Goal: Information Seeking & Learning: Learn about a topic

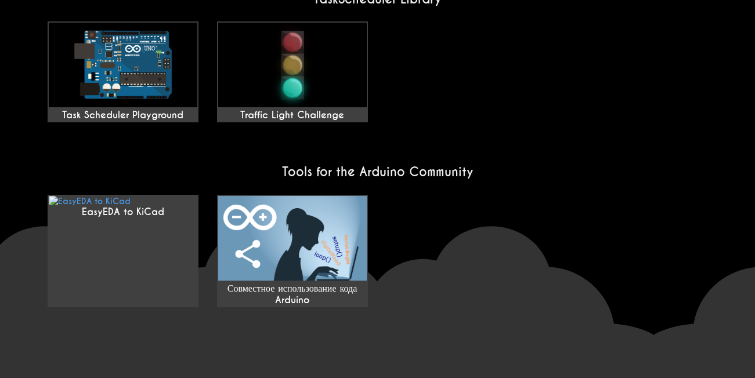
scroll to position [1026, 0]
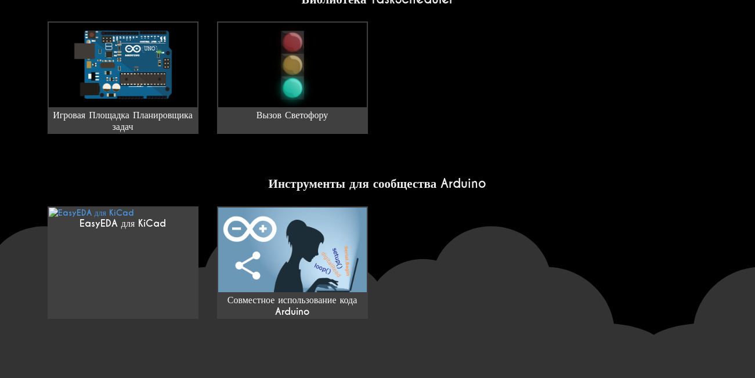
click at [452, 265] on div "EasyEDA для KiCad Совместное использование кода Arduino" at bounding box center [377, 263] width 679 height 122
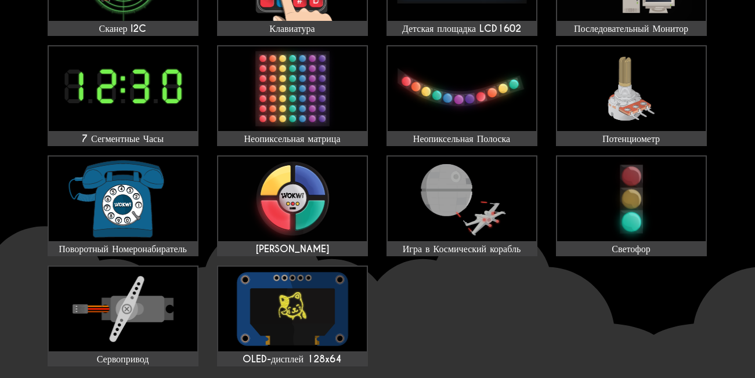
scroll to position [406, 0]
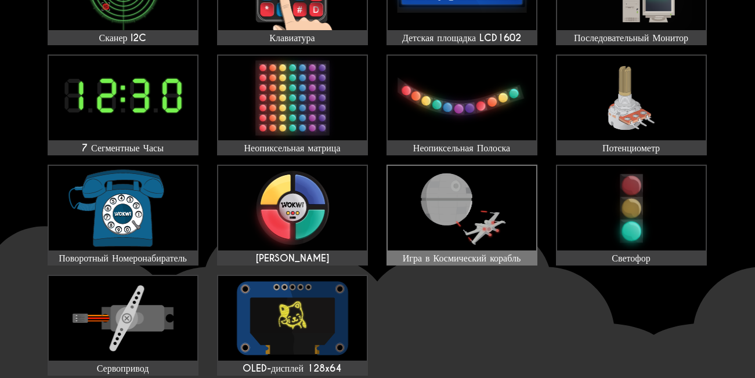
click at [485, 223] on img at bounding box center [462, 208] width 149 height 85
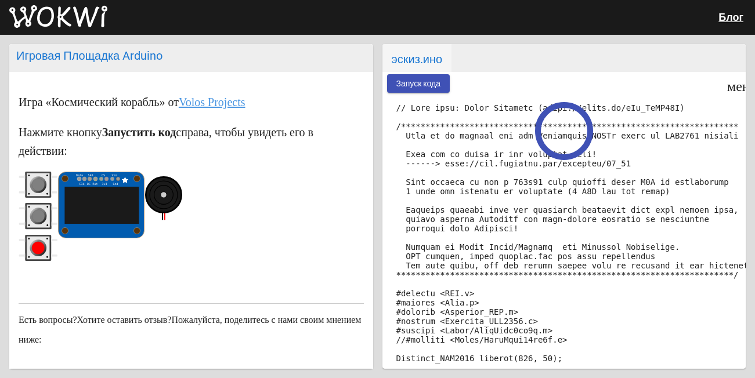
click at [428, 90] on button "Запуск кода" at bounding box center [418, 83] width 63 height 18
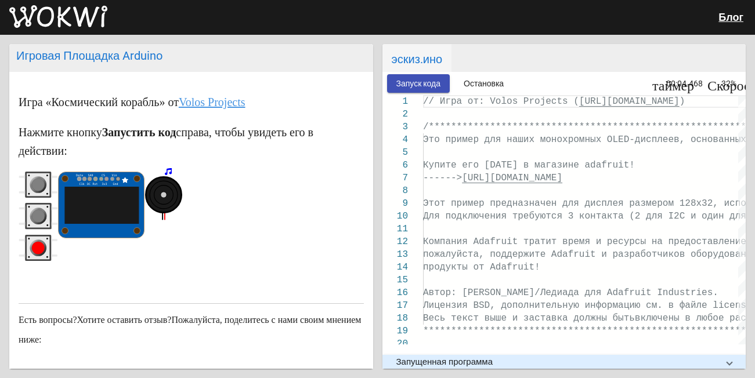
click at [42, 214] on circle "серая кнопка" at bounding box center [38, 216] width 13 height 13
click at [41, 244] on circle "красная кнопка" at bounding box center [38, 247] width 13 height 13
click at [35, 181] on circle "серая кнопка" at bounding box center [38, 185] width 13 height 13
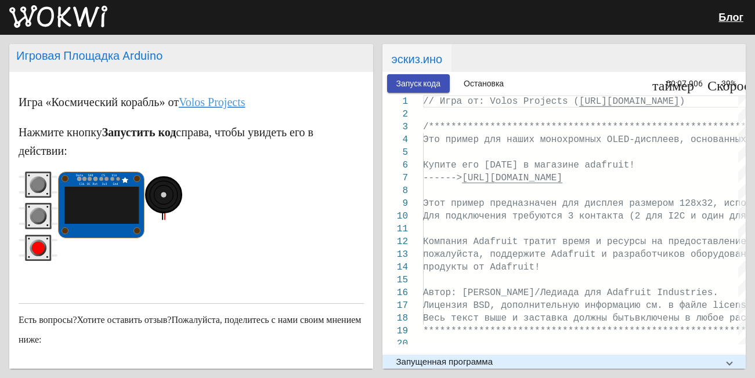
click at [35, 182] on circle "серая кнопка" at bounding box center [38, 185] width 13 height 13
click at [35, 244] on circle "красная кнопка" at bounding box center [38, 247] width 13 height 13
drag, startPoint x: 35, startPoint y: 244, endPoint x: 35, endPoint y: 192, distance: 52.8
click at [35, 242] on g "красная кнопка" at bounding box center [38, 248] width 17 height 17
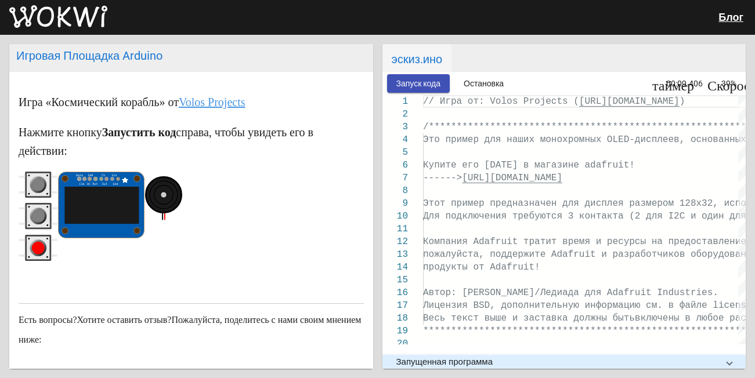
click at [43, 183] on circle "серая кнопка" at bounding box center [38, 185] width 13 height 13
click at [42, 185] on circle "серая кнопка" at bounding box center [38, 185] width 13 height 13
click at [36, 212] on circle "серая кнопка" at bounding box center [38, 216] width 13 height 13
drag, startPoint x: 37, startPoint y: 188, endPoint x: 37, endPoint y: 219, distance: 31.9
click at [37, 192] on g "серая кнопка" at bounding box center [38, 184] width 17 height 17
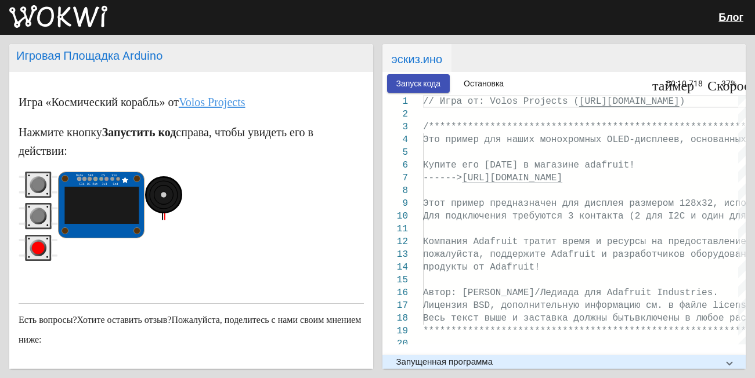
click at [37, 224] on g "серая кнопка" at bounding box center [38, 216] width 17 height 17
click at [37, 237] on rect "красная кнопка" at bounding box center [38, 248] width 23 height 23
click at [32, 189] on icon "серая кнопка" at bounding box center [38, 185] width 39 height 26
drag, startPoint x: 39, startPoint y: 190, endPoint x: 41, endPoint y: 207, distance: 16.9
click at [39, 192] on g "серая кнопка" at bounding box center [38, 184] width 17 height 17
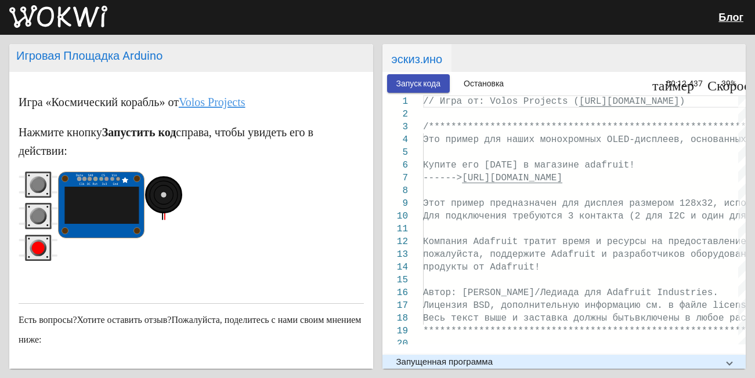
click at [41, 215] on circle "серая кнопка" at bounding box center [38, 216] width 13 height 13
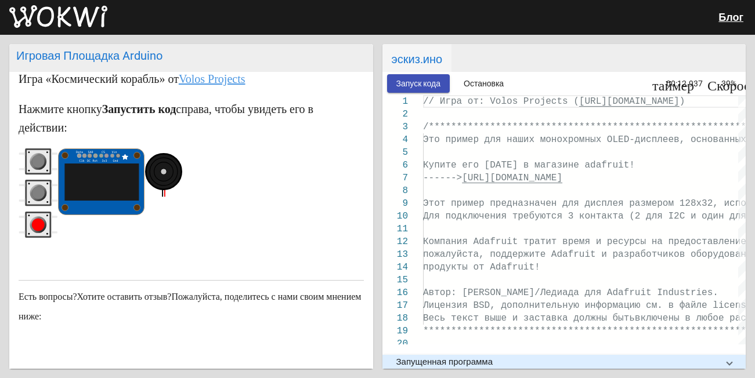
click at [19, 180] on button "серая кнопка" at bounding box center [38, 194] width 39 height 28
click at [41, 235] on rect "красная кнопка" at bounding box center [38, 225] width 23 height 23
click at [37, 222] on circle "красная кнопка" at bounding box center [38, 224] width 13 height 13
click at [37, 223] on circle "красная кнопка" at bounding box center [38, 224] width 13 height 13
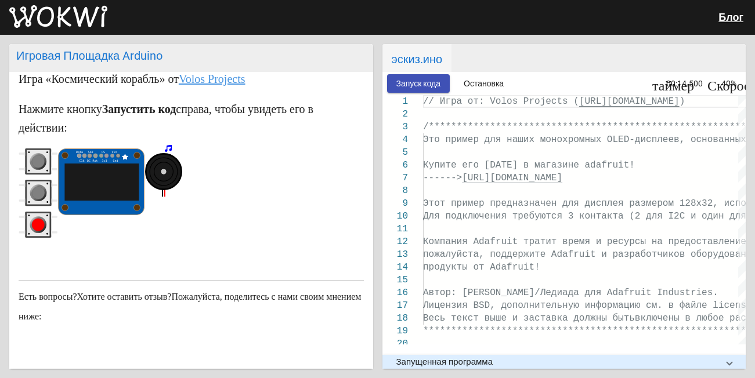
click at [37, 224] on circle "красная кнопка" at bounding box center [38, 224] width 13 height 13
click at [37, 225] on circle "красная кнопка" at bounding box center [38, 224] width 13 height 13
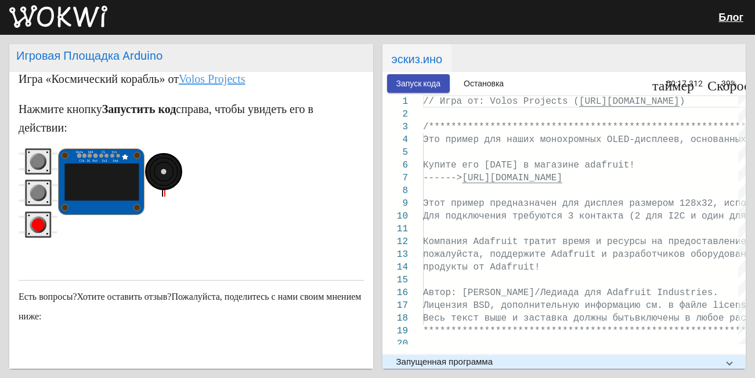
click at [42, 167] on circle "серая кнопка" at bounding box center [38, 162] width 13 height 13
click at [39, 156] on icon "серая кнопка" at bounding box center [38, 162] width 39 height 26
click at [40, 165] on circle "серая кнопка" at bounding box center [38, 162] width 13 height 13
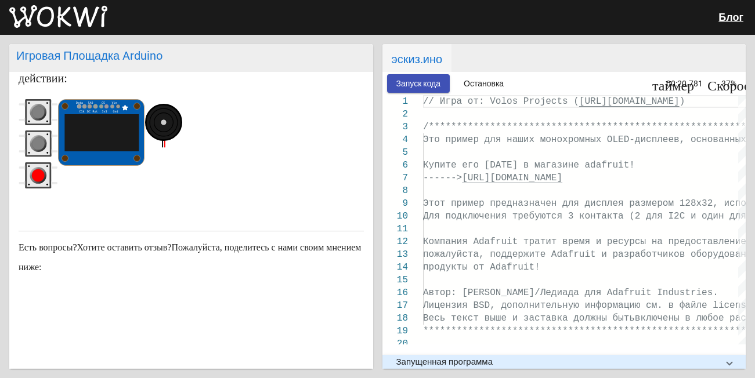
scroll to position [63, 0]
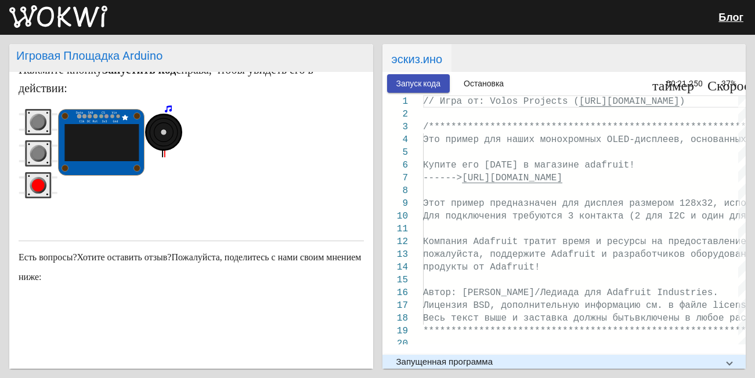
click at [36, 149] on circle "серая кнопка" at bounding box center [38, 153] width 13 height 13
click at [41, 182] on circle "красная кнопка" at bounding box center [38, 185] width 13 height 13
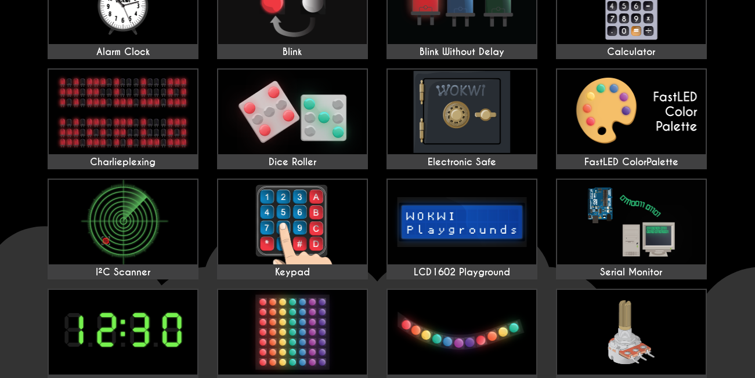
scroll to position [163, 0]
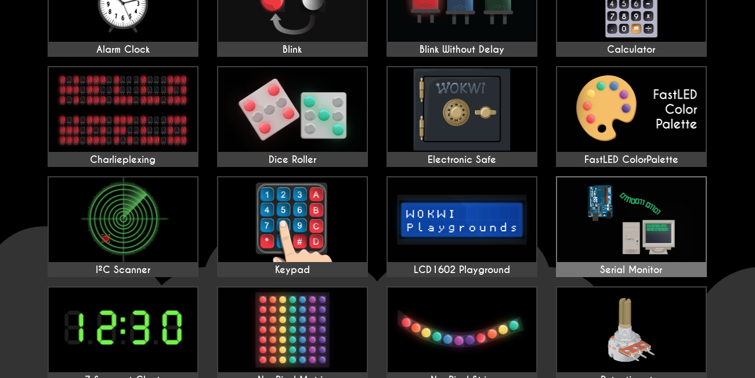
click at [574, 222] on img at bounding box center [631, 220] width 149 height 85
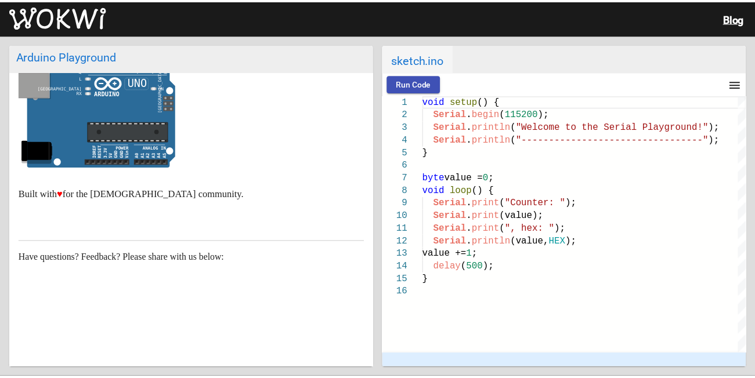
scroll to position [27, 0]
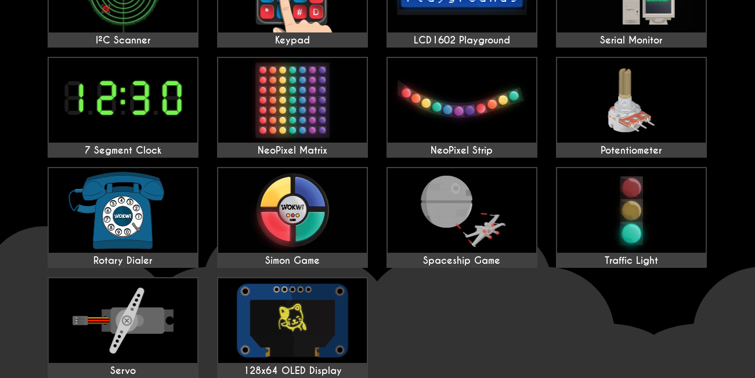
scroll to position [390, 0]
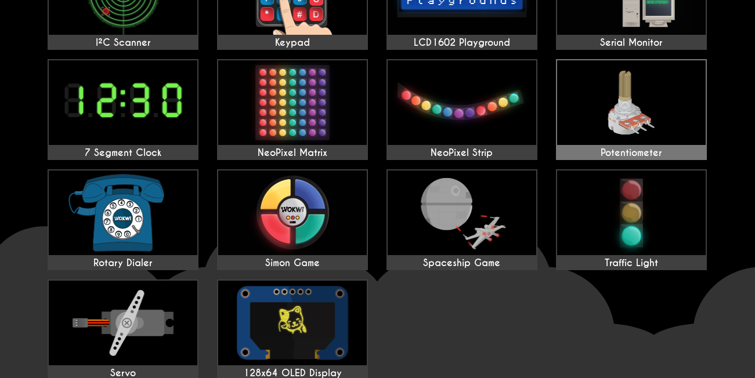
click at [643, 143] on img at bounding box center [631, 102] width 149 height 85
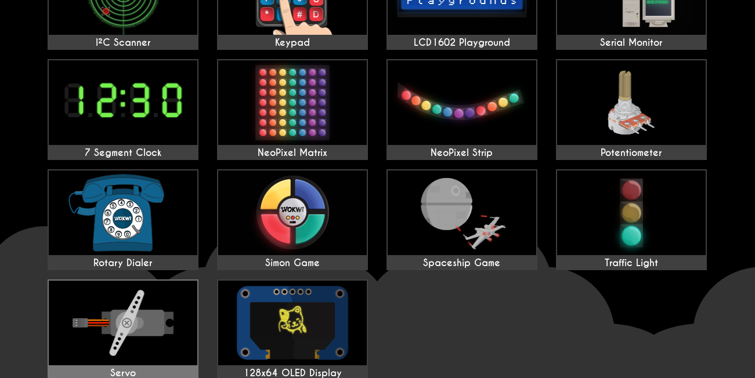
click at [146, 333] on img at bounding box center [123, 323] width 149 height 85
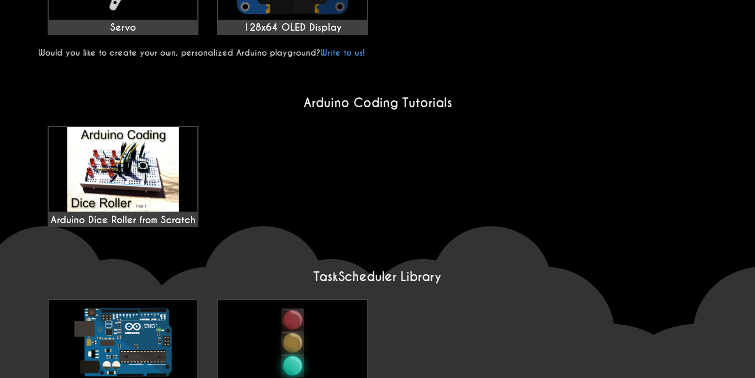
scroll to position [801, 0]
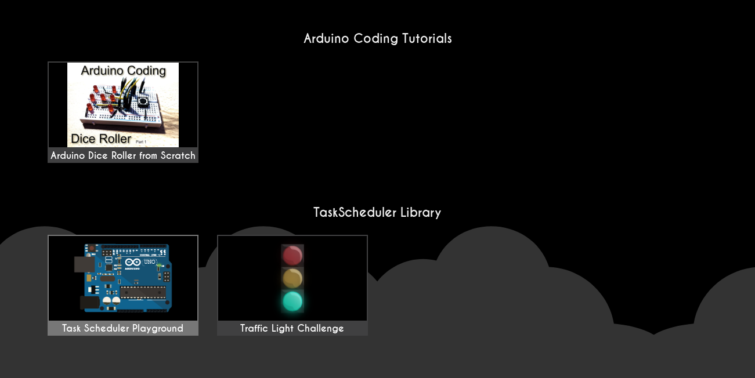
click at [172, 236] on img at bounding box center [123, 278] width 149 height 85
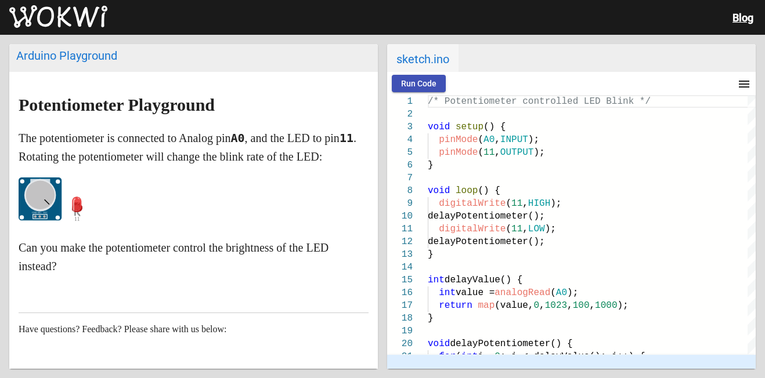
click at [423, 83] on span "Run Code" at bounding box center [418, 83] width 35 height 9
drag, startPoint x: 42, startPoint y: 207, endPoint x: 233, endPoint y: 192, distance: 191.0
click at [42, 205] on ellipse at bounding box center [40, 195] width 29 height 29
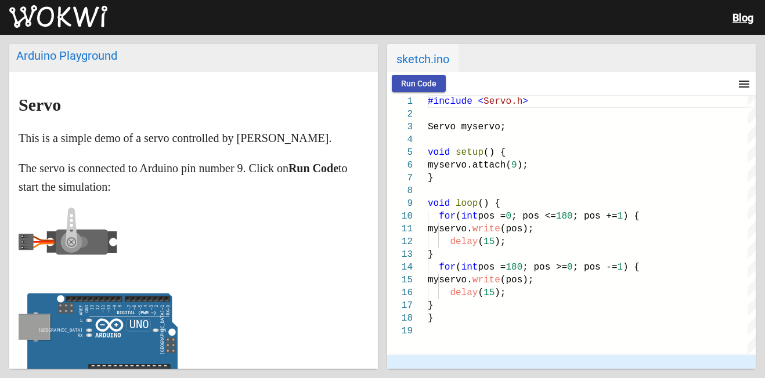
drag, startPoint x: 193, startPoint y: 292, endPoint x: 215, endPoint y: 261, distance: 38.3
click at [215, 261] on markdown "Servo This is a simple demo of a servo controlled by [PERSON_NAME]. The servo i…" at bounding box center [194, 256] width 350 height 320
click at [406, 89] on button "Run Code" at bounding box center [419, 83] width 54 height 17
click at [176, 308] on icon "ON false" at bounding box center [98, 352] width 159 height 117
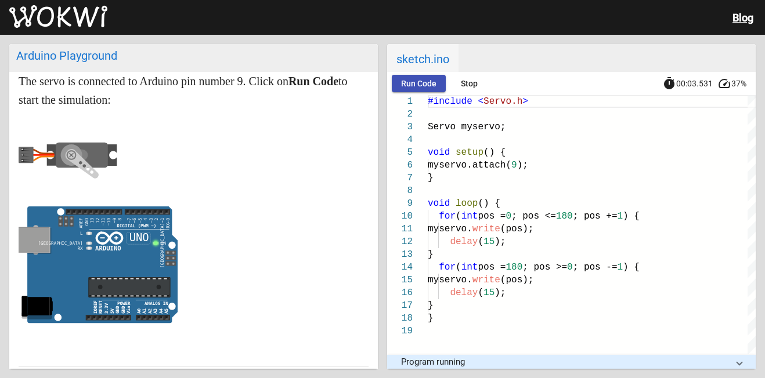
scroll to position [66, 0]
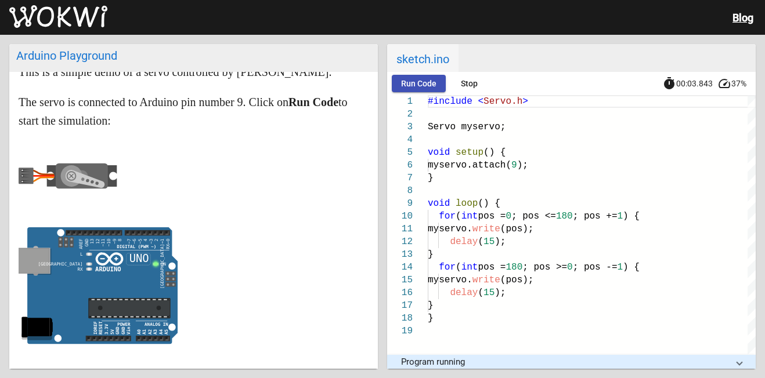
click at [22, 181] on rect at bounding box center [26, 176] width 15 height 16
click at [415, 87] on span "Run Code" at bounding box center [418, 83] width 35 height 9
click at [23, 179] on rect at bounding box center [26, 176] width 15 height 16
click at [403, 83] on span "Run Code" at bounding box center [418, 83] width 35 height 9
click at [276, 178] on p at bounding box center [194, 179] width 350 height 75
